Goal: Task Accomplishment & Management: Complete application form

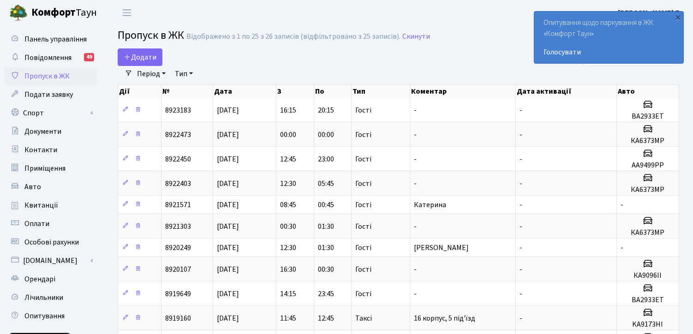
select select "25"
drag, startPoint x: 0, startPoint y: 0, endPoint x: 151, endPoint y: 51, distance: 159.4
click at [151, 51] on link "Додати" at bounding box center [140, 57] width 45 height 18
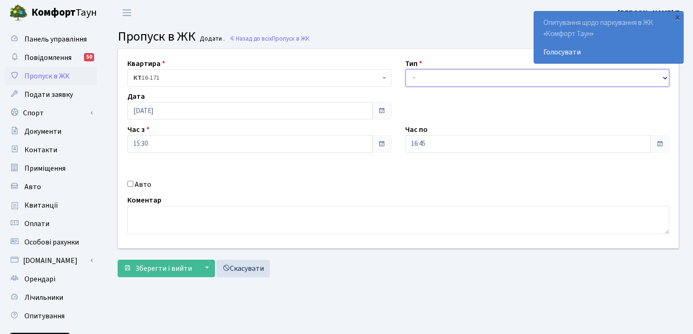
drag, startPoint x: 0, startPoint y: 0, endPoint x: 454, endPoint y: 80, distance: 461.3
click at [454, 80] on select "- Доставка Таксі Гості Сервіс" at bounding box center [538, 78] width 264 height 18
select select "3"
click at [406, 69] on select "- Доставка Таксі Гості Сервіс" at bounding box center [538, 78] width 264 height 18
click at [657, 144] on span at bounding box center [659, 143] width 7 height 7
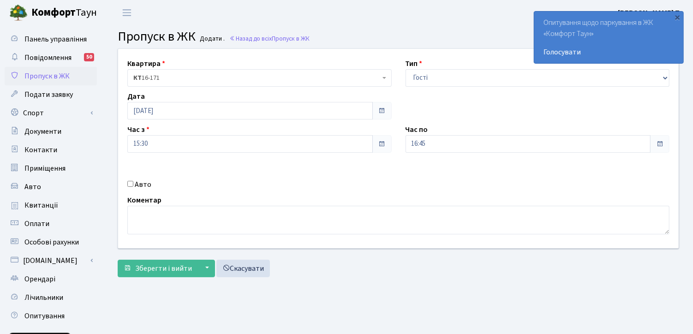
click at [663, 144] on span at bounding box center [659, 143] width 7 height 7
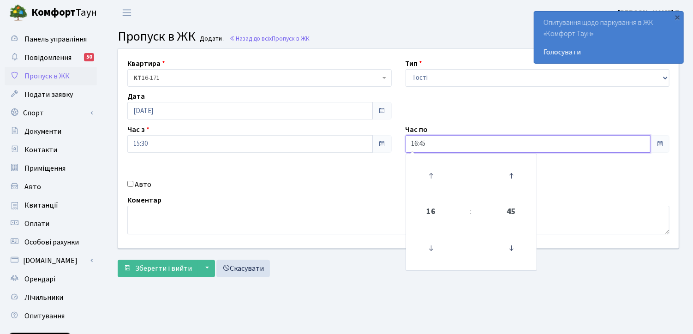
click at [553, 140] on input "16:45" at bounding box center [529, 144] width 246 height 18
click at [428, 171] on icon at bounding box center [431, 175] width 25 height 25
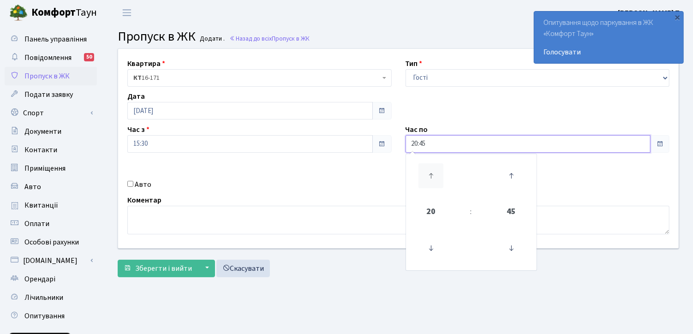
click at [428, 171] on icon at bounding box center [431, 175] width 25 height 25
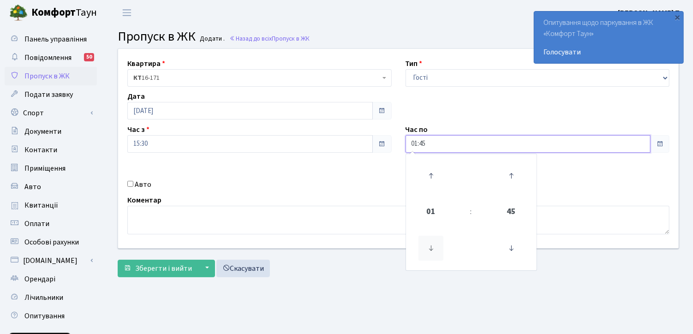
click at [434, 243] on icon at bounding box center [431, 248] width 25 height 25
type input "00:45"
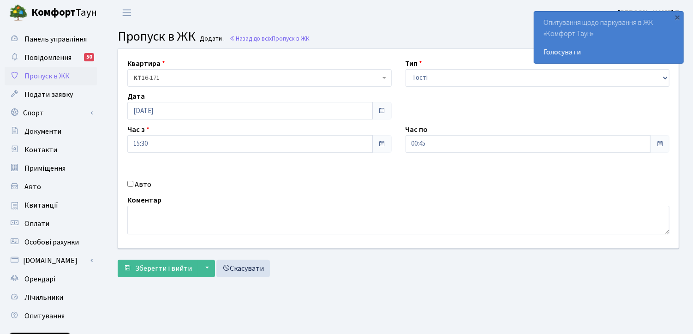
click at [140, 185] on label "Авто" at bounding box center [143, 184] width 17 height 11
click at [133, 185] on input "Авто" at bounding box center [130, 184] width 6 height 6
checkbox input "true"
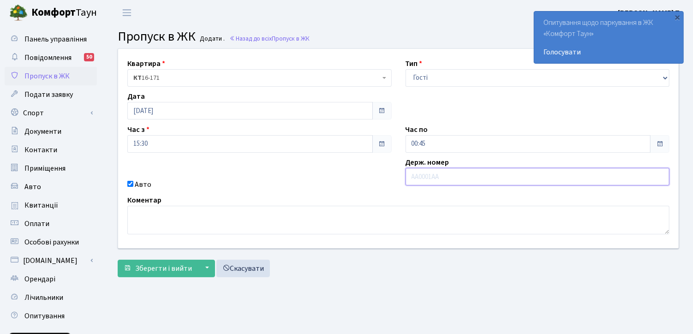
click at [421, 177] on input "text" at bounding box center [538, 177] width 264 height 18
paste input "КА5315МР"
type input "КА5315МР"
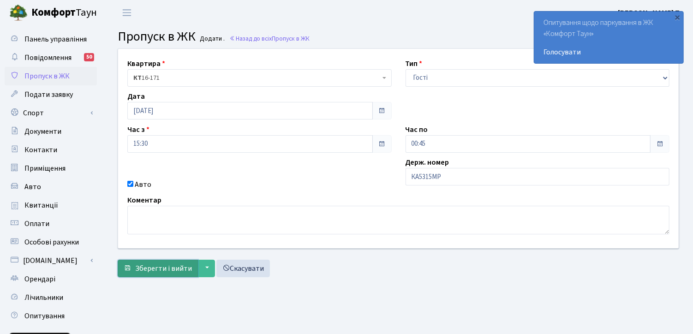
click at [167, 268] on span "Зберегти і вийти" at bounding box center [163, 269] width 57 height 10
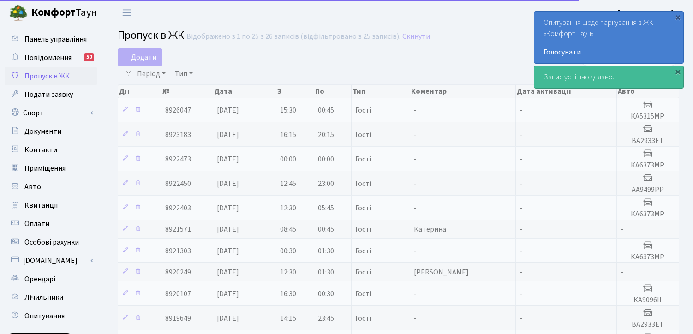
select select "25"
